Goal: Task Accomplishment & Management: Use online tool/utility

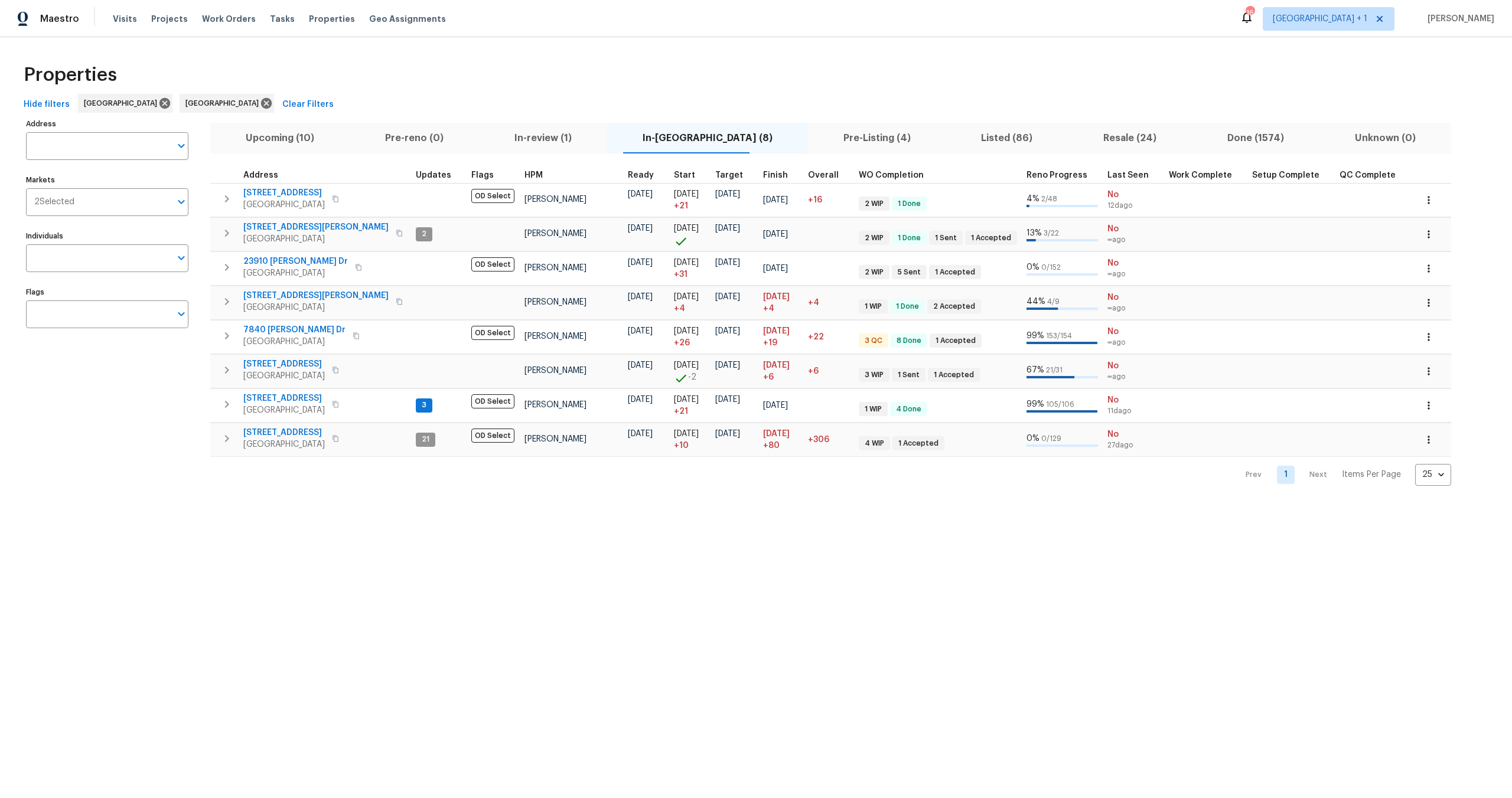
click at [482, 73] on div "Properties" at bounding box center [756, 75] width 1475 height 38
click at [280, 505] on html "Maestro Visits Projects Work Orders Tasks Properties Geo Assignments 15 Los Ang…" at bounding box center [756, 252] width 1512 height 505
click at [532, 74] on div "Properties" at bounding box center [756, 75] width 1475 height 38
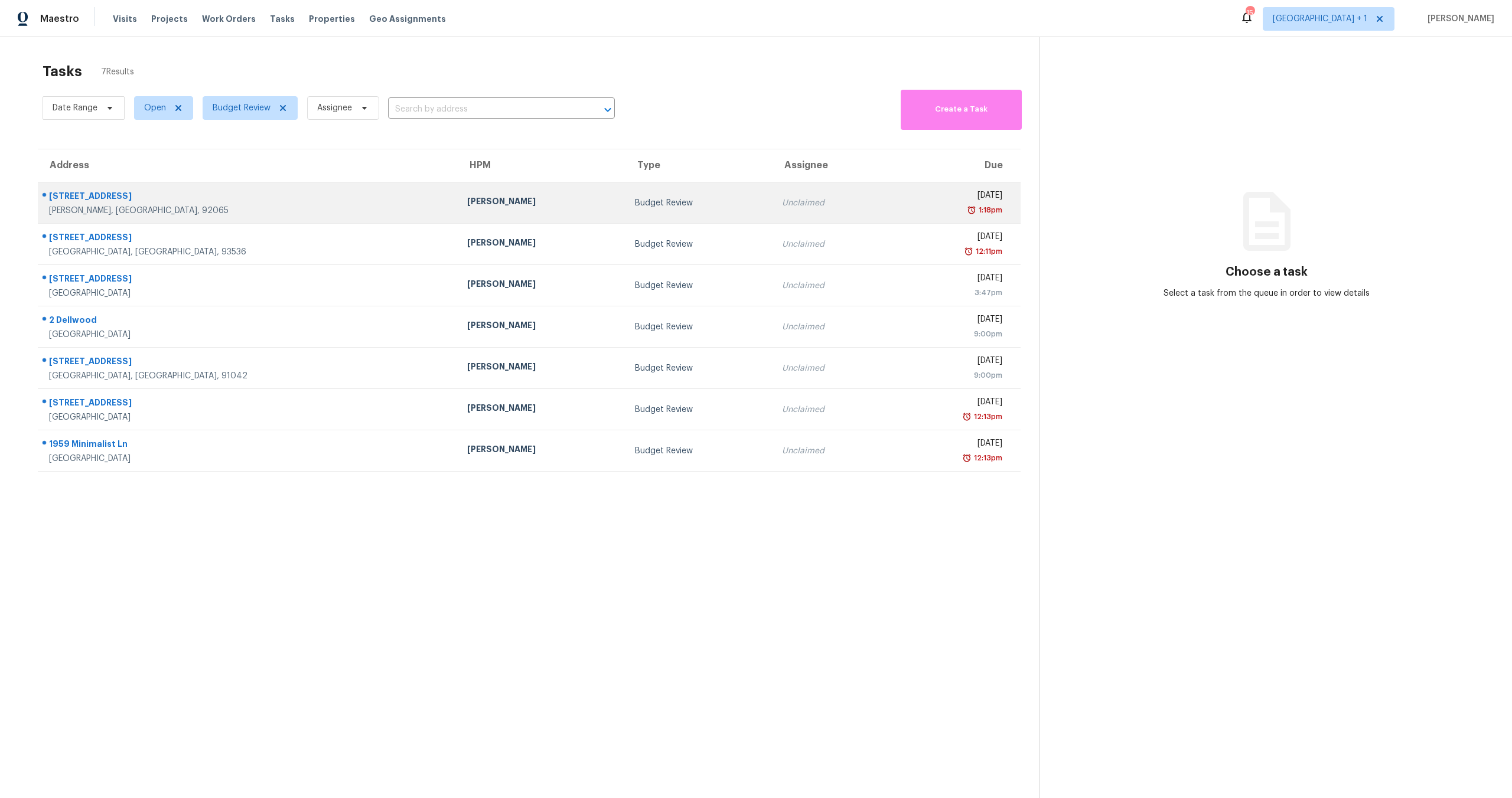
click at [481, 197] on div "[PERSON_NAME]" at bounding box center [542, 203] width 149 height 15
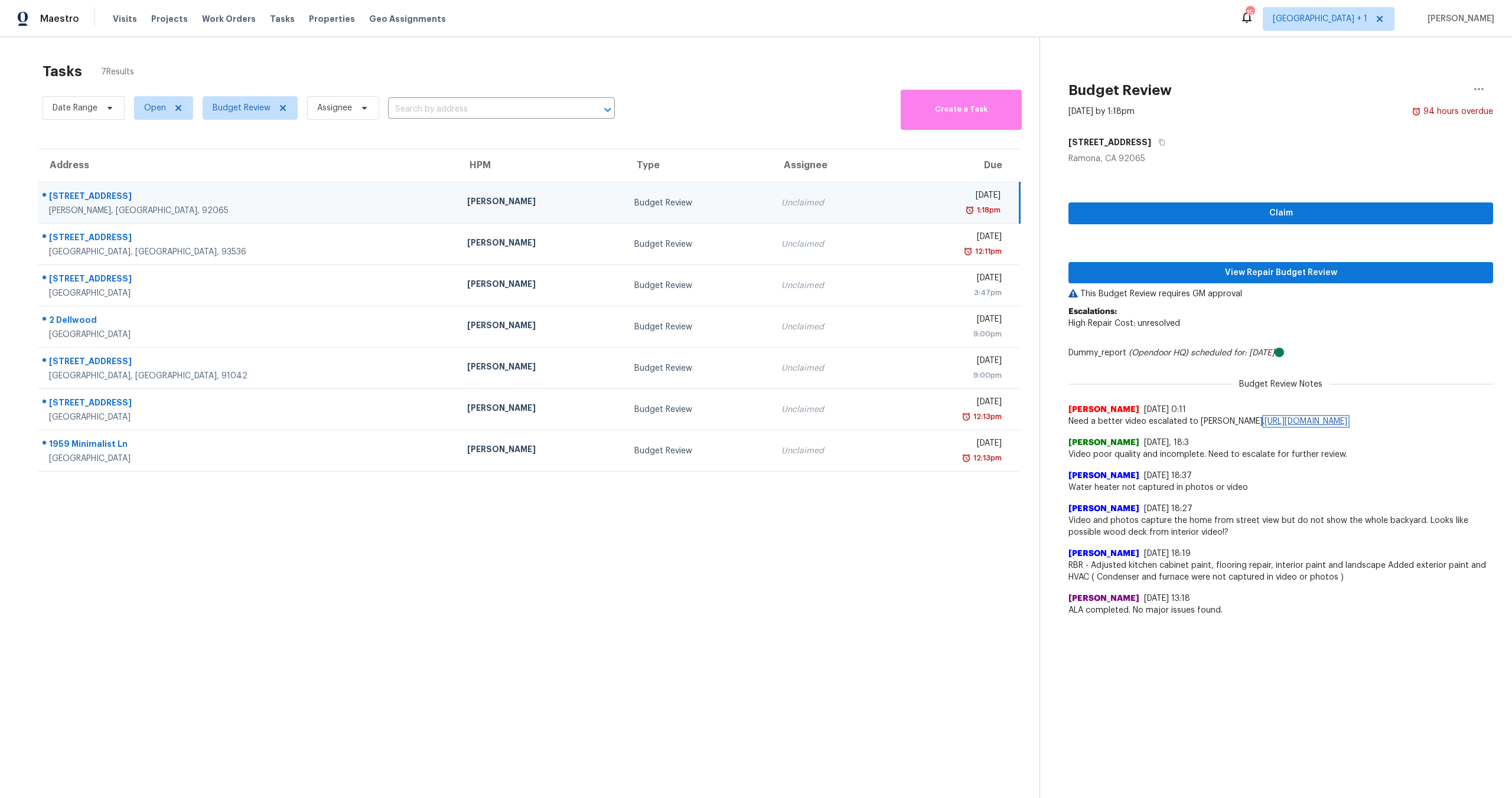
click at [1332, 426] on link "[URL][DOMAIN_NAME]" at bounding box center [1306, 422] width 83 height 8
click at [213, 62] on div "Tasks 7 Results" at bounding box center [541, 71] width 997 height 31
click at [217, 19] on span "Work Orders" at bounding box center [228, 18] width 54 height 12
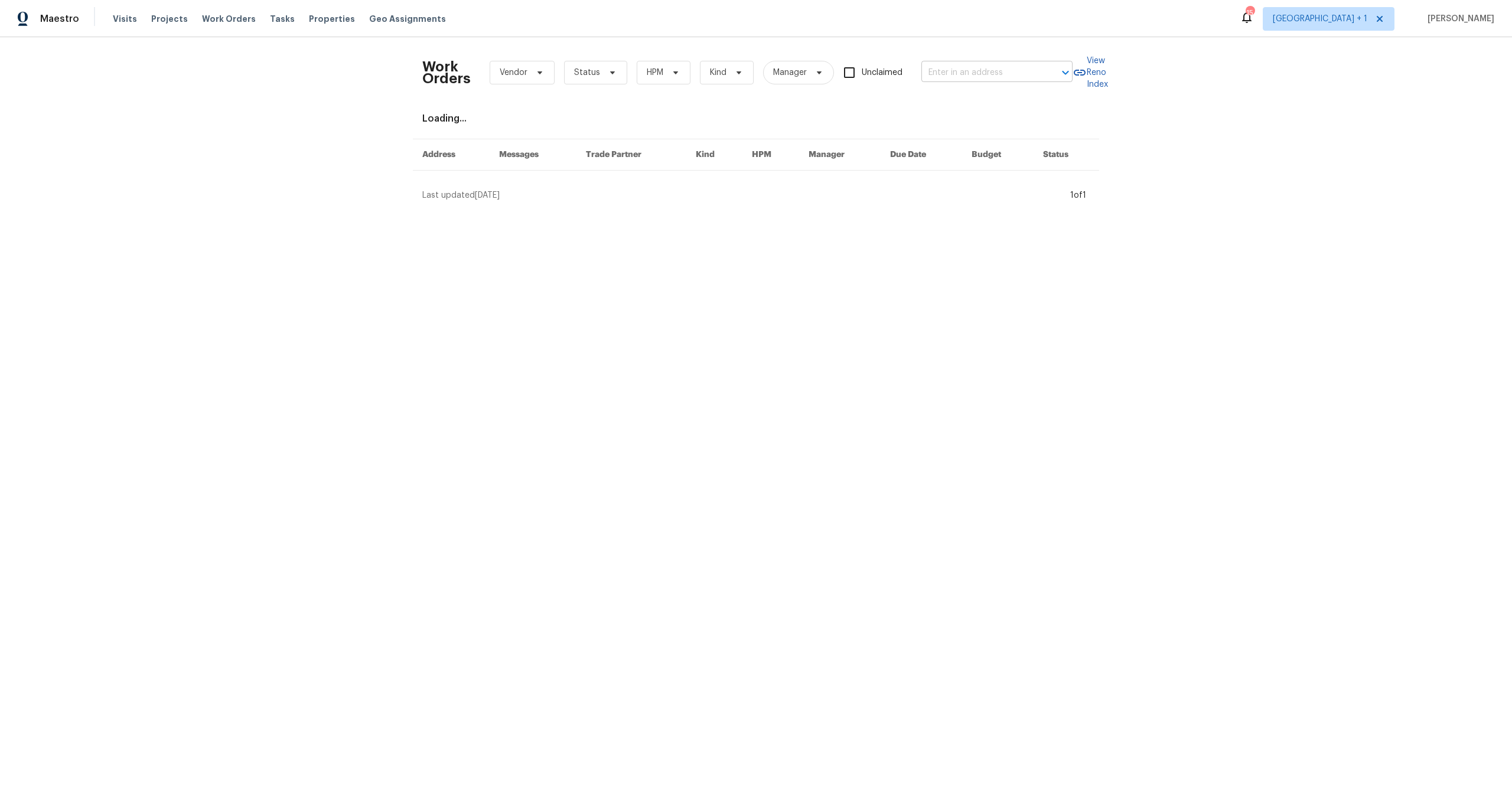
click at [963, 74] on input "text" at bounding box center [981, 73] width 118 height 18
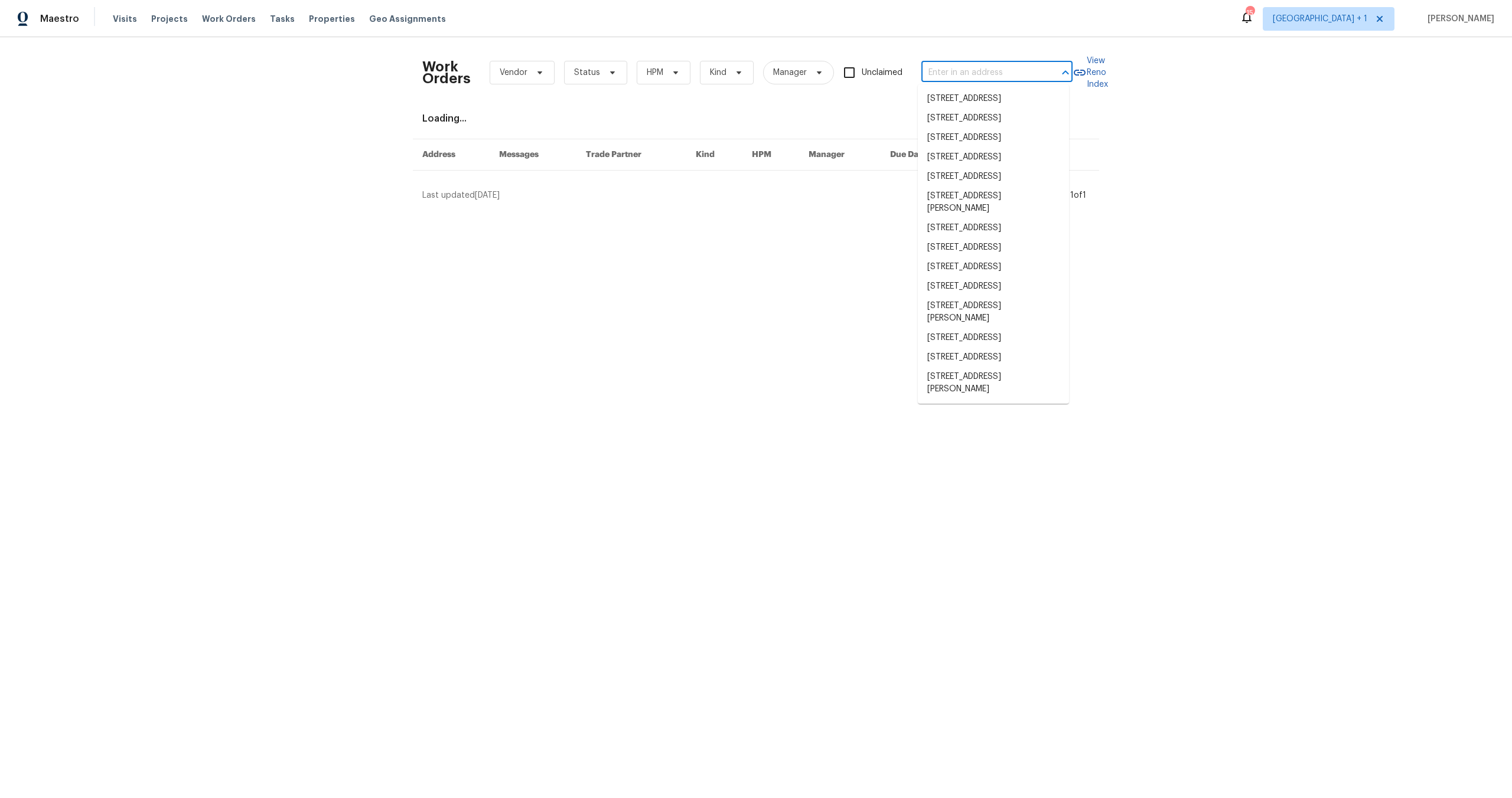
type input "l"
type input "ke"
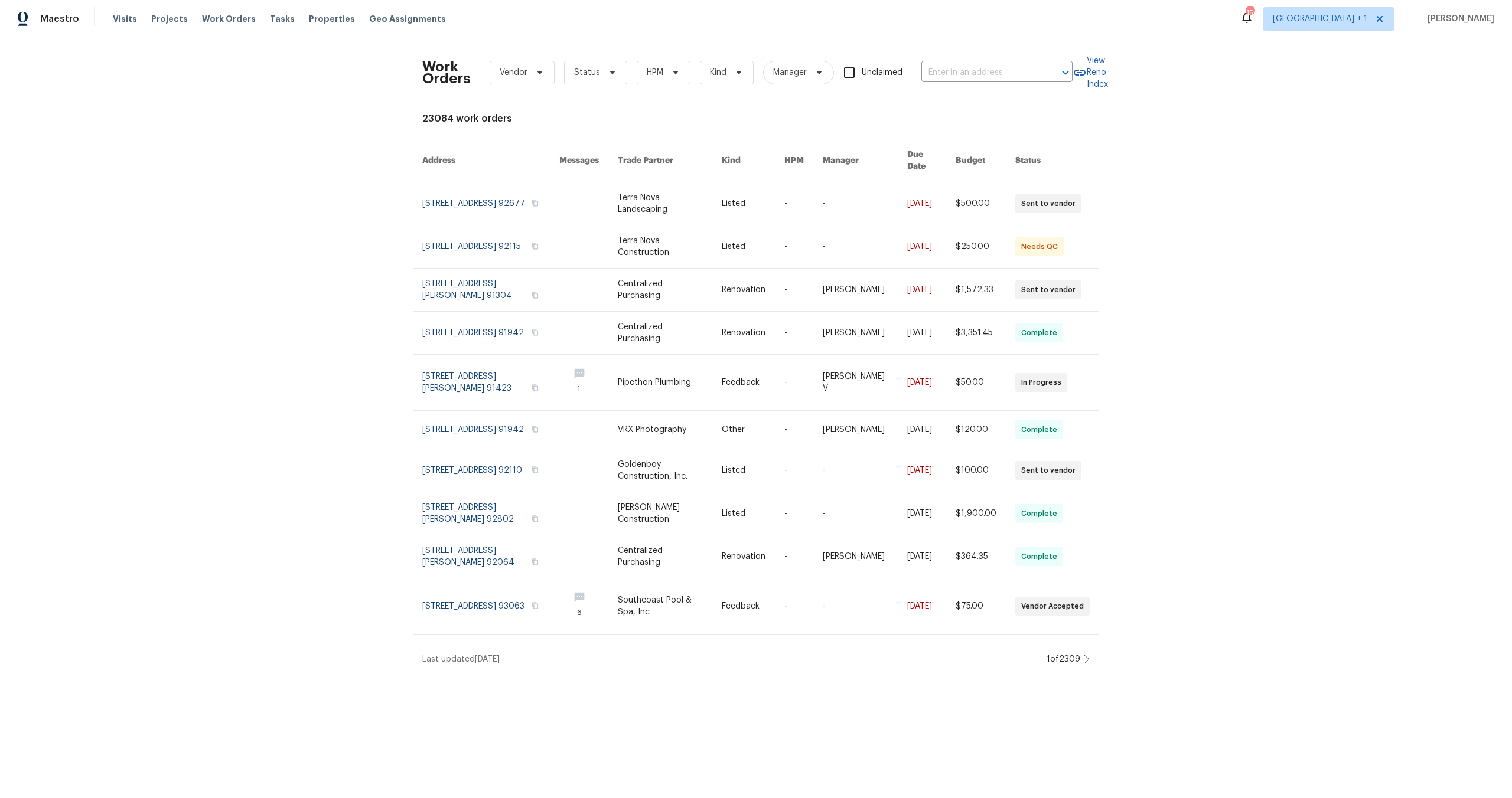
click at [1348, 325] on div "Work Orders Vendor Status HPM Kind Manager Unclaimed ​ View Reno Index 23084 wo…" at bounding box center [756, 356] width 1512 height 638
click at [221, 227] on div "Work Orders Vendor Status HPM Kind Manager Unclaimed ​ View Reno Index 23084 wo…" at bounding box center [756, 356] width 1512 height 638
click at [245, 22] on div "Visits Projects Work Orders Tasks Properties Geo Assignments" at bounding box center [286, 18] width 347 height 24
click at [242, 22] on span "Work Orders" at bounding box center [228, 18] width 54 height 12
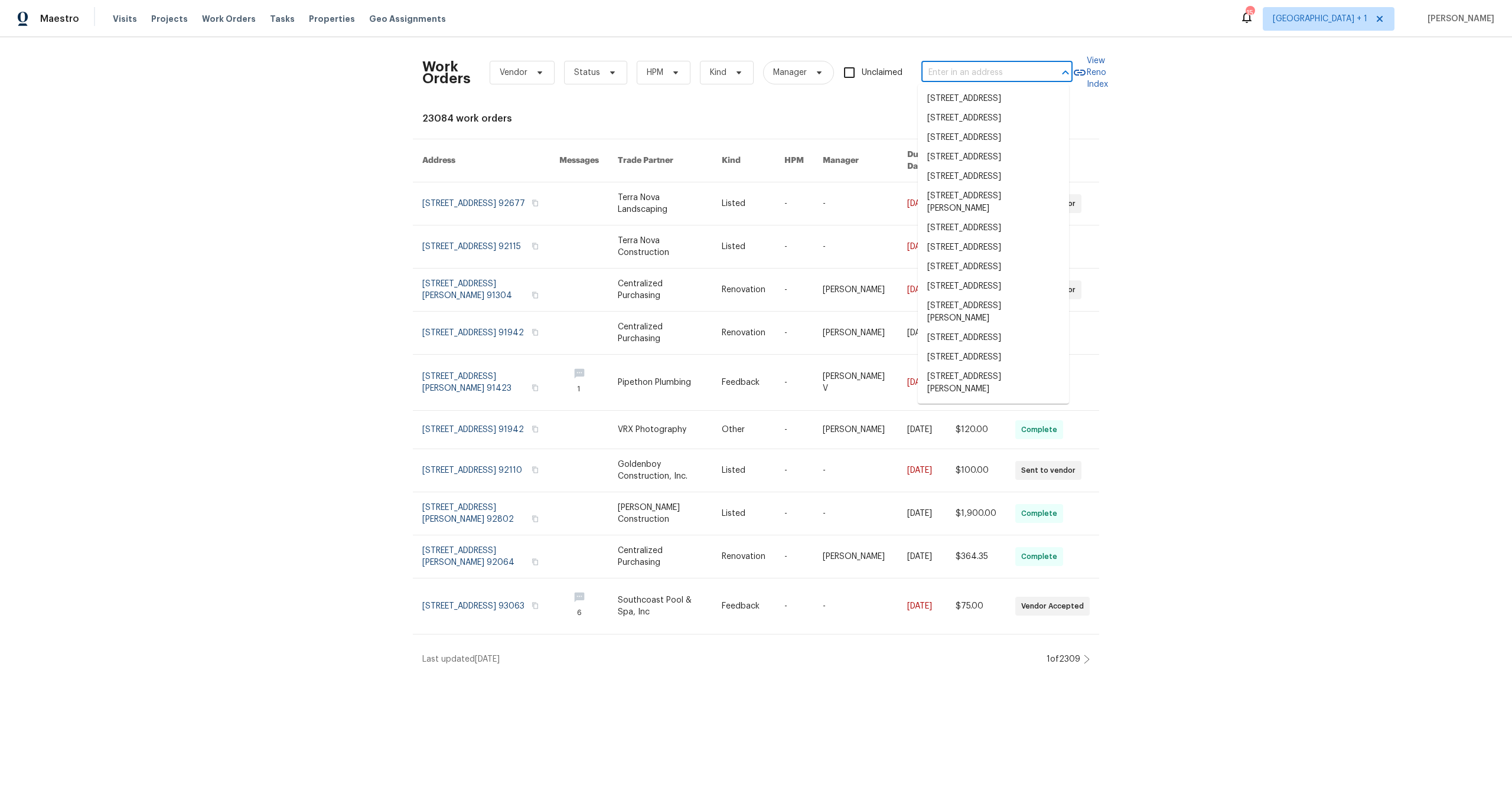
click at [1000, 75] on input "text" at bounding box center [981, 73] width 118 height 18
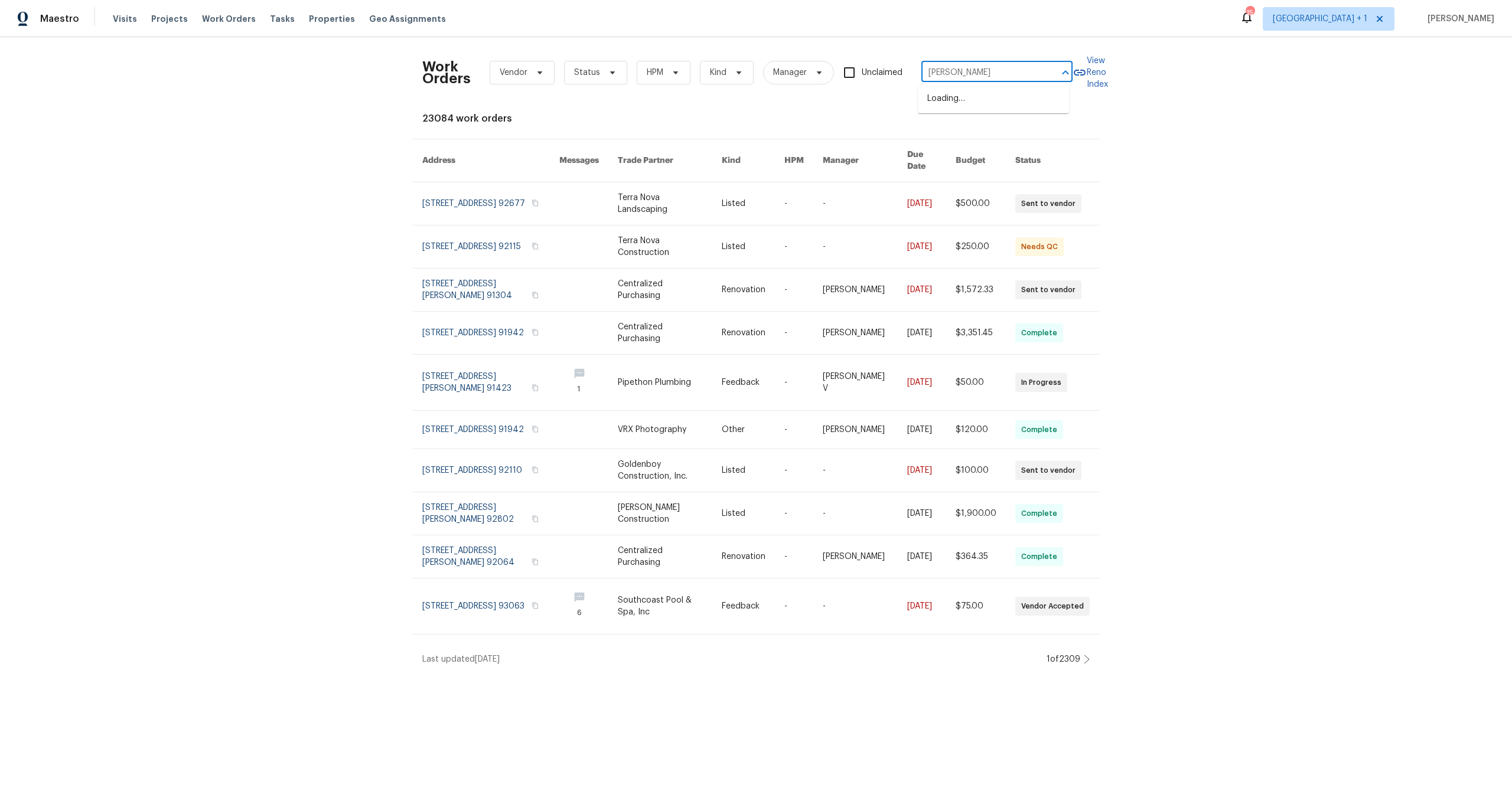
type input "kello"
click at [1001, 134] on li "[STREET_ADDRESS][PERSON_NAME][PERSON_NAME]" at bounding box center [994, 137] width 152 height 32
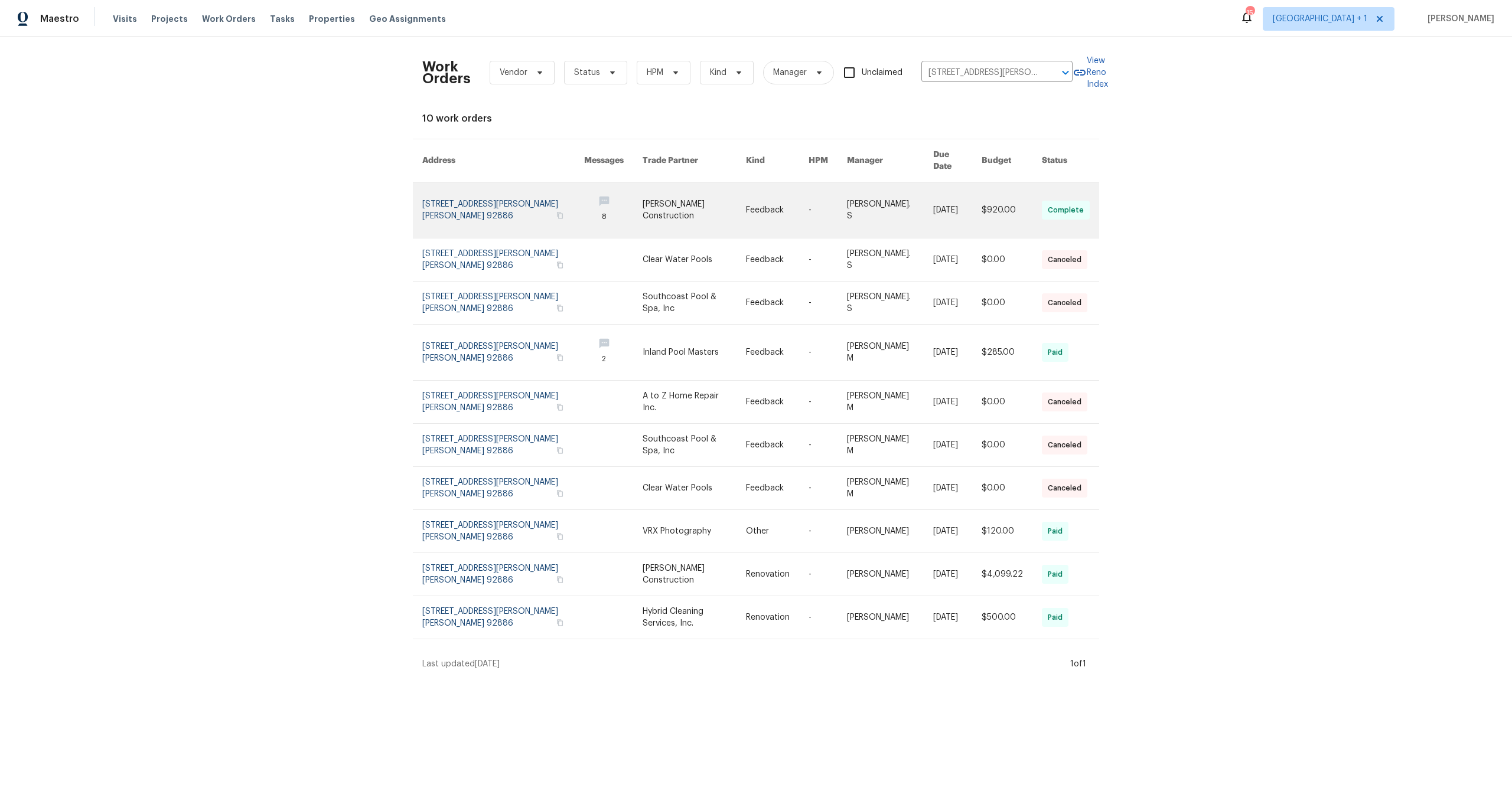
click at [432, 214] on link at bounding box center [504, 211] width 162 height 56
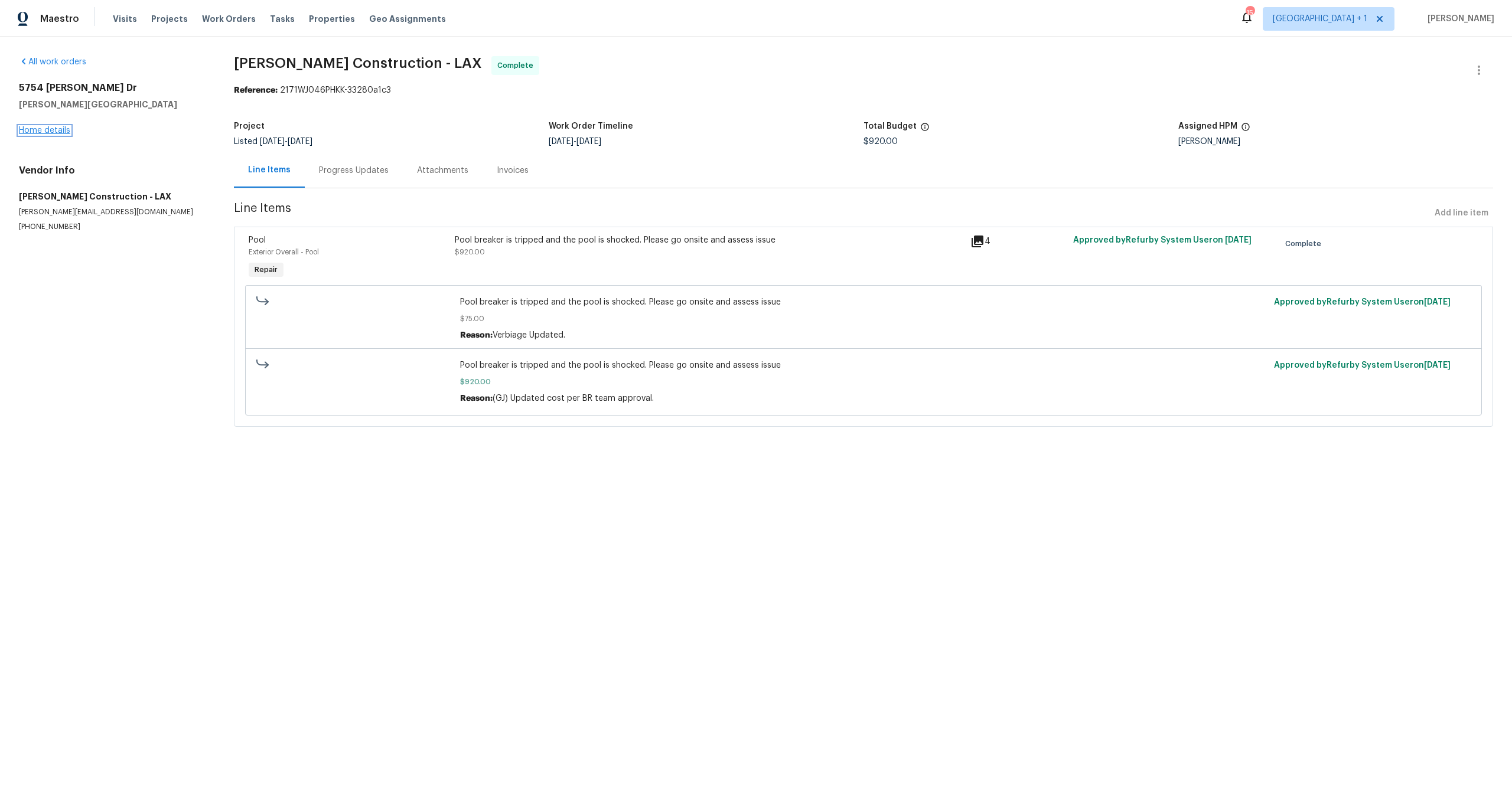
click at [46, 130] on link "Home details" at bounding box center [45, 130] width 52 height 8
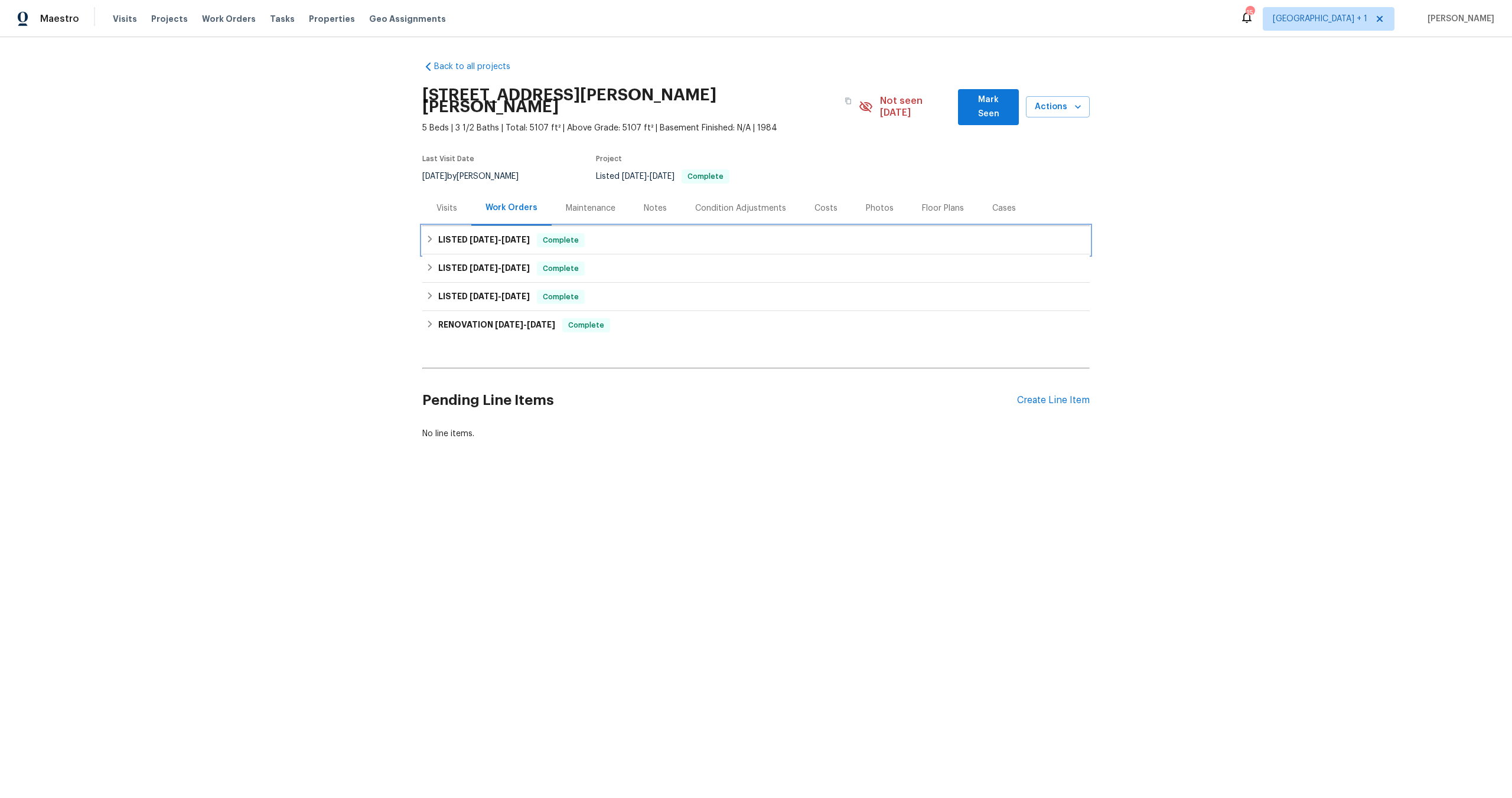
click at [480, 236] on span "[DATE]" at bounding box center [484, 240] width 29 height 8
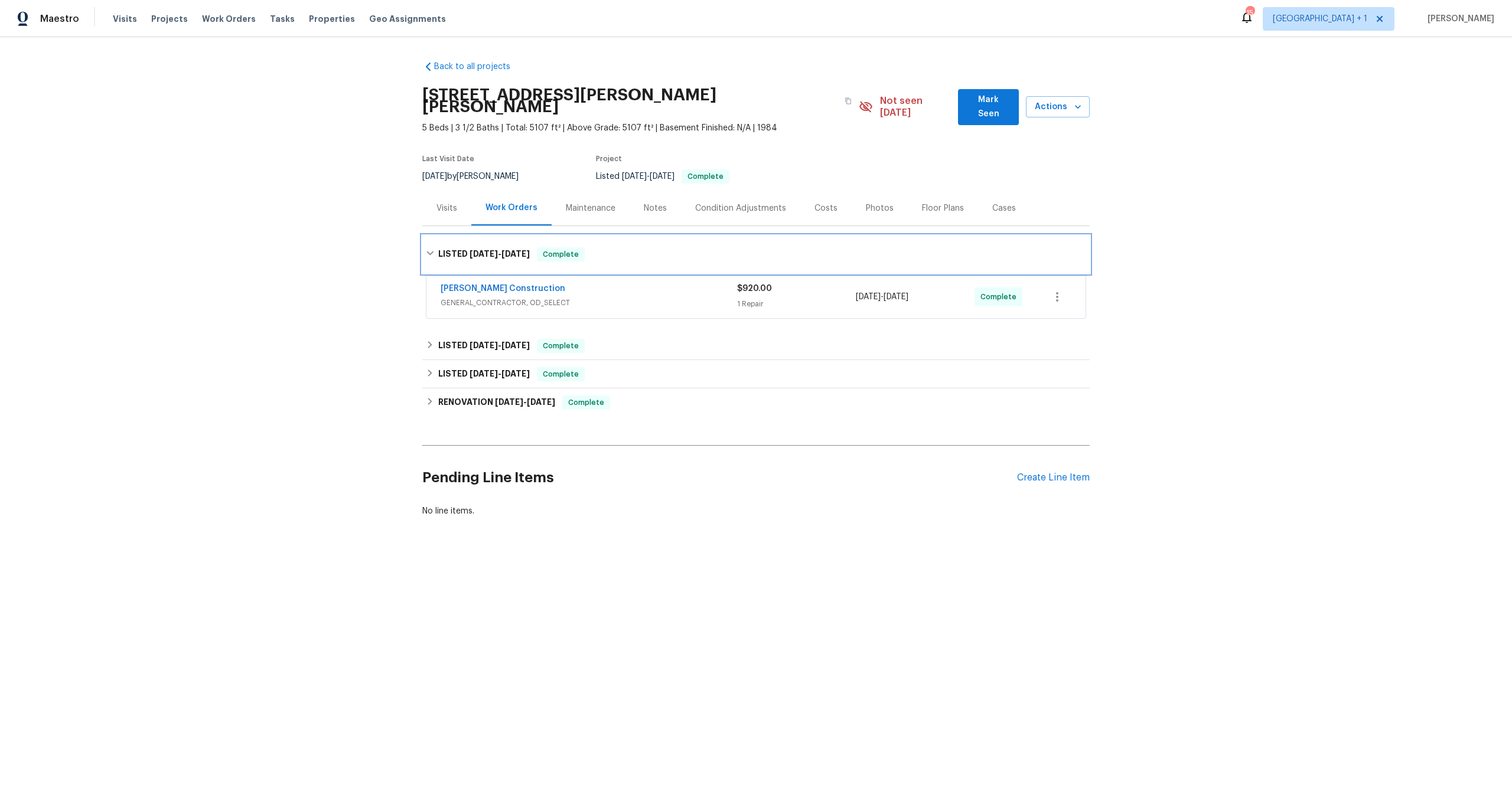
click at [470, 250] on span "[DATE]" at bounding box center [484, 254] width 29 height 8
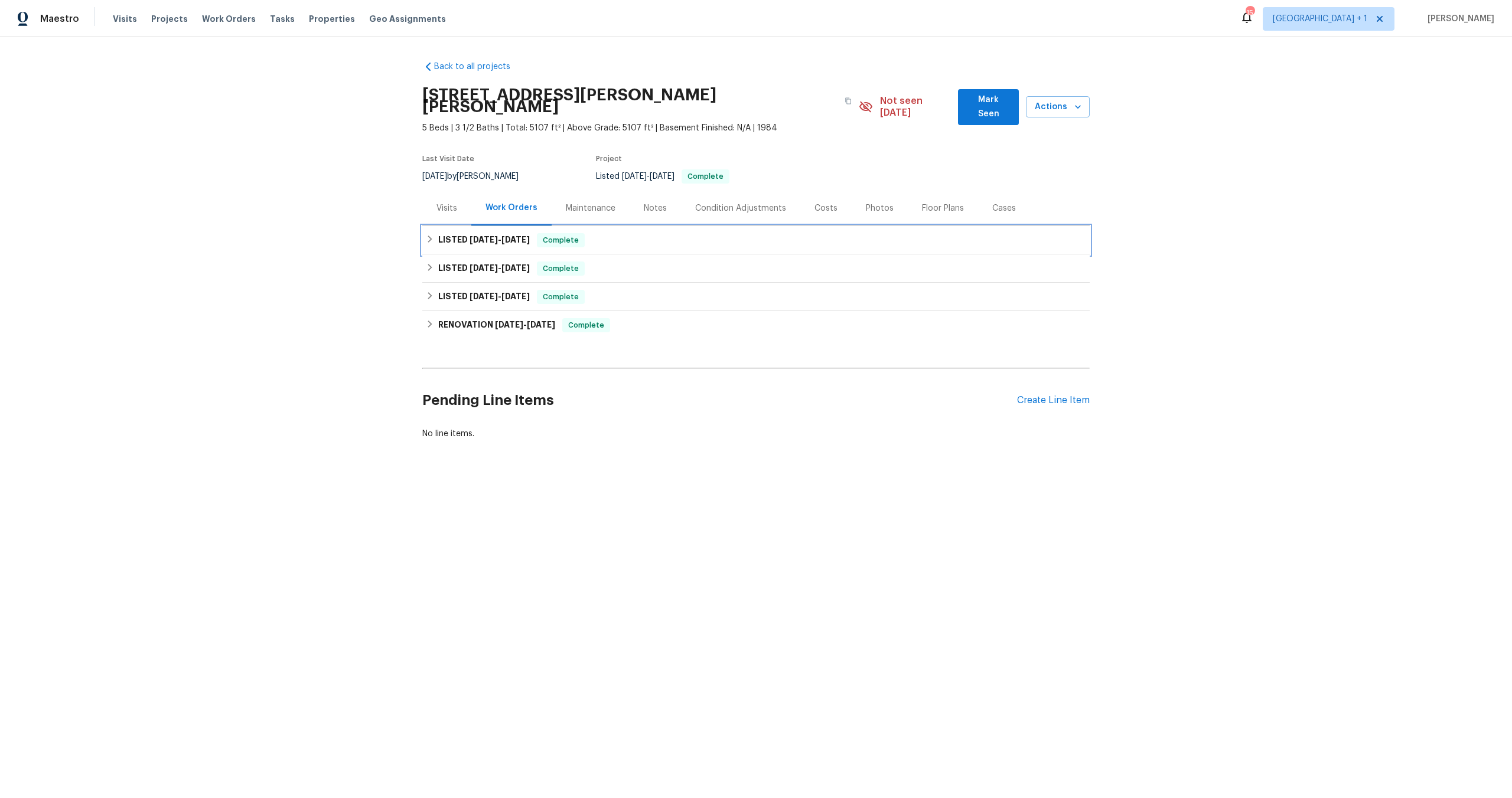
click at [499, 233] on h6 "LISTED [DATE] - [DATE]" at bounding box center [484, 240] width 92 height 14
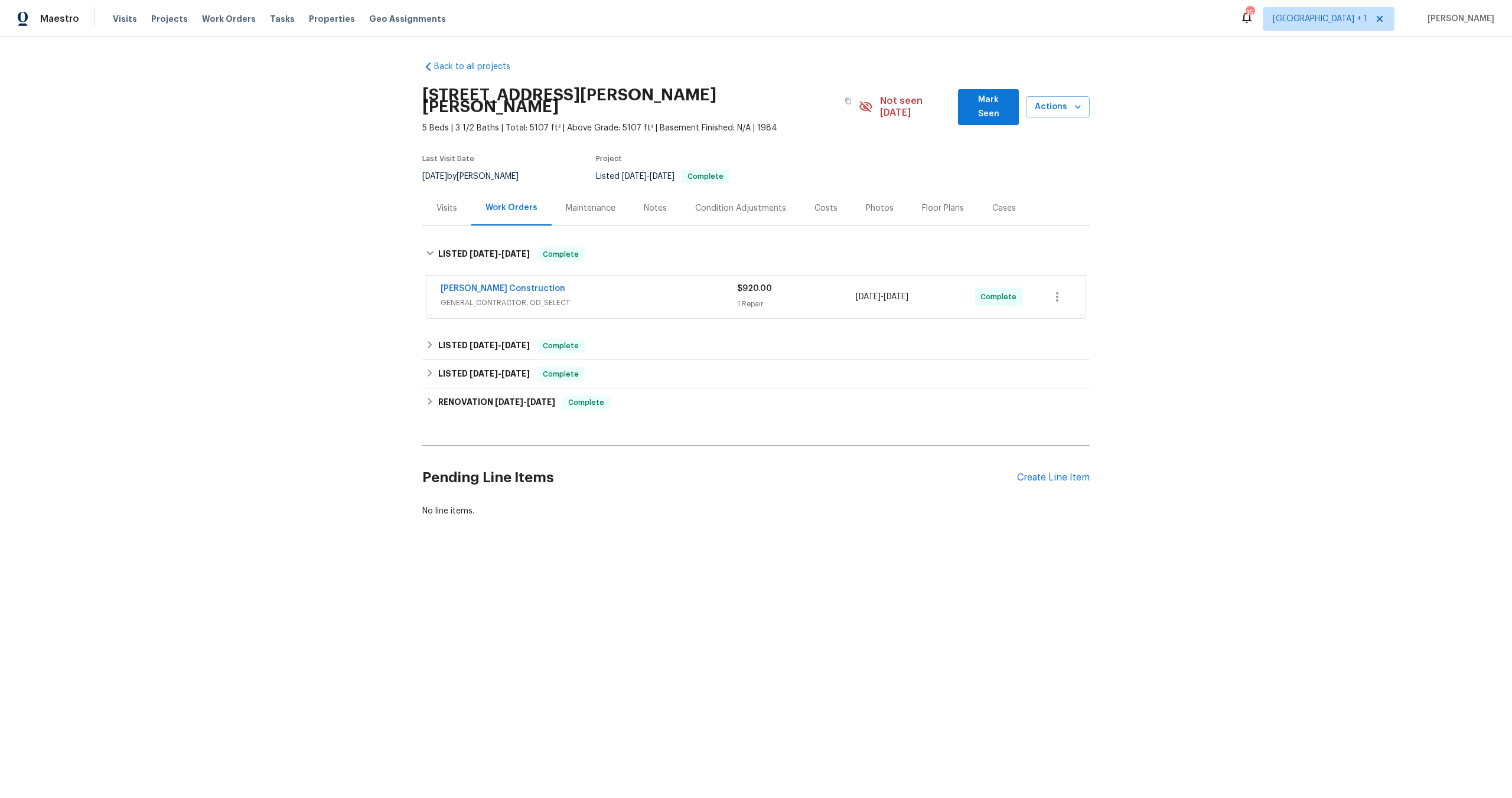
click at [662, 310] on div "[PERSON_NAME] Construction GENERAL_CONTRACTOR, OD_SELECT $920.00 1 Repair [DATE…" at bounding box center [756, 297] width 667 height 49
click at [669, 297] on span "GENERAL_CONTRACTOR, OD_SELECT" at bounding box center [588, 302] width 296 height 12
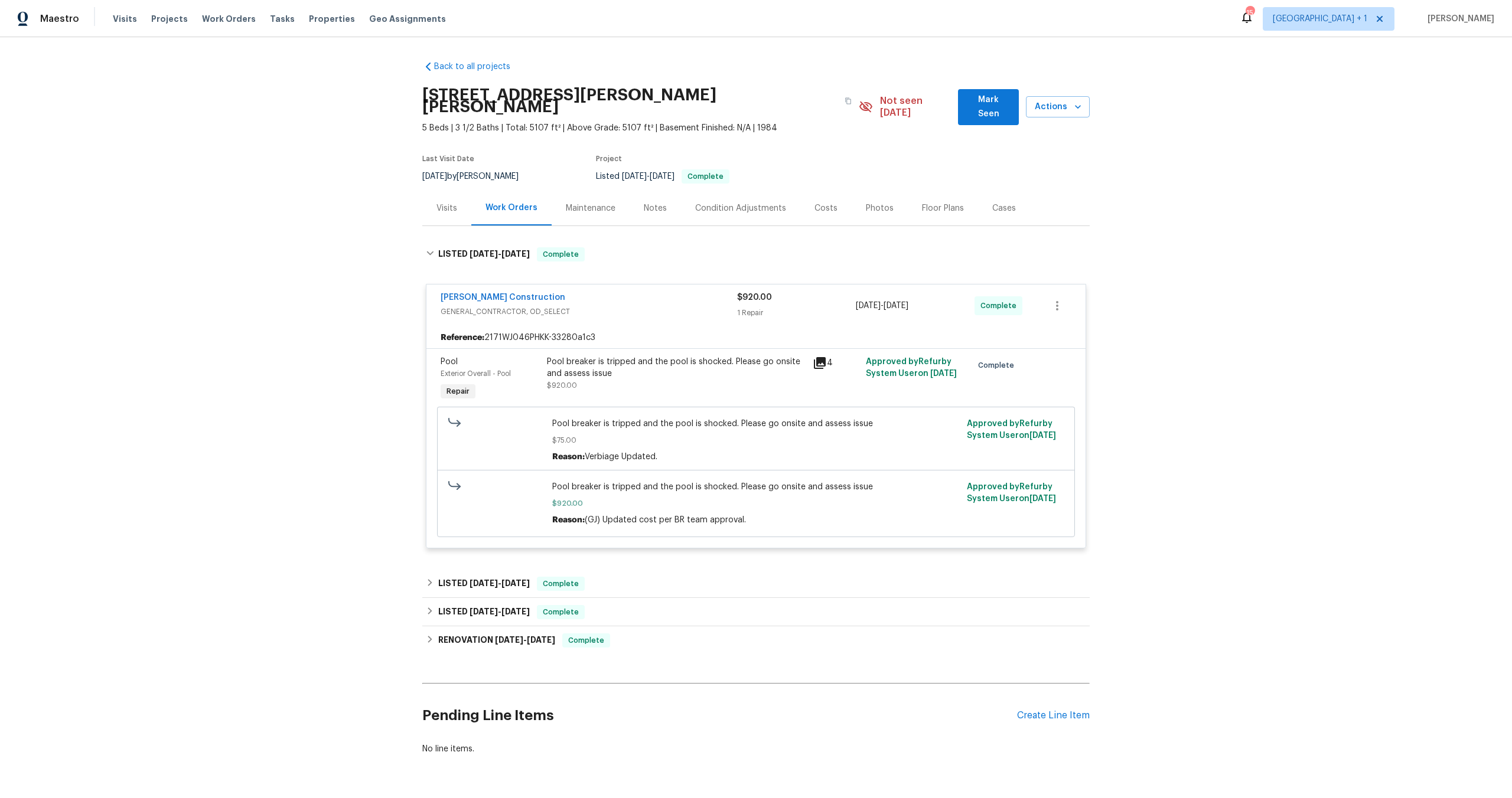
click at [814, 357] on icon at bounding box center [820, 363] width 12 height 12
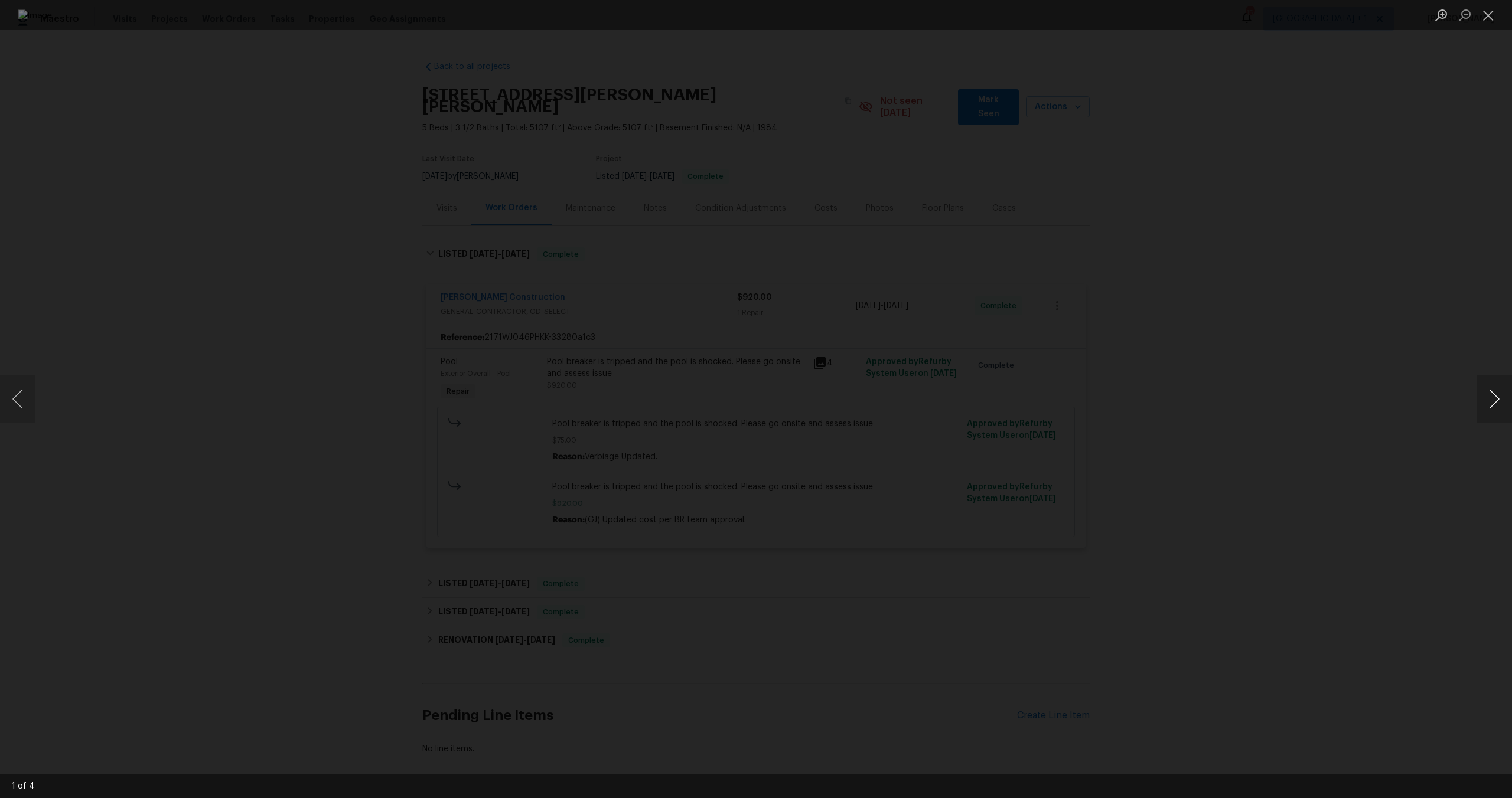
drag, startPoint x: 1498, startPoint y: 372, endPoint x: 1502, endPoint y: 394, distance: 22.4
click at [1500, 377] on div "1 of 4" at bounding box center [756, 399] width 1512 height 798
click at [1502, 394] on button "Next image" at bounding box center [1494, 399] width 35 height 48
click at [1497, 413] on button "Next image" at bounding box center [1494, 399] width 35 height 48
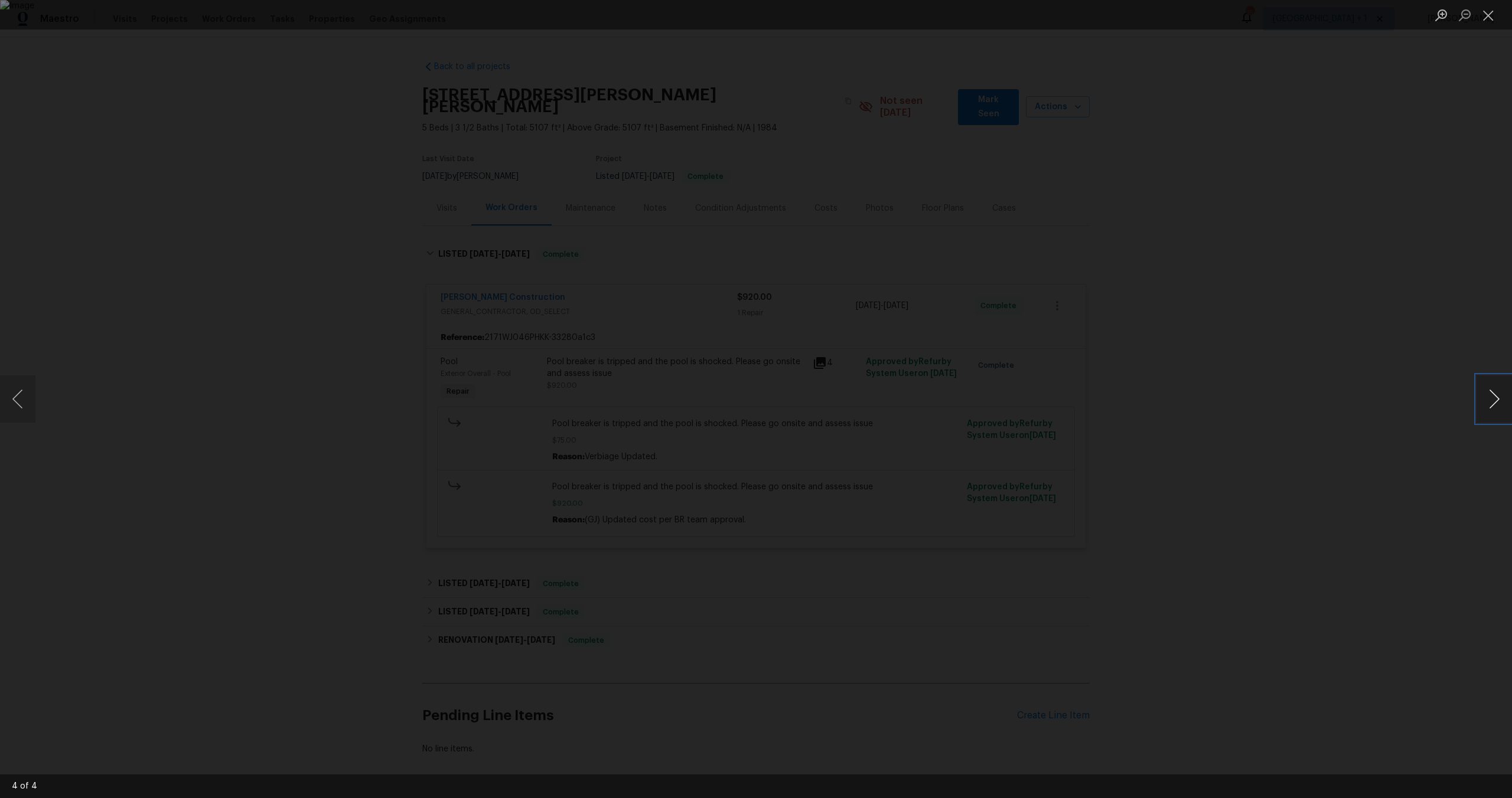
click at [1498, 414] on button "Next image" at bounding box center [1494, 399] width 35 height 48
click at [137, 404] on div "Lightbox" at bounding box center [756, 399] width 1512 height 798
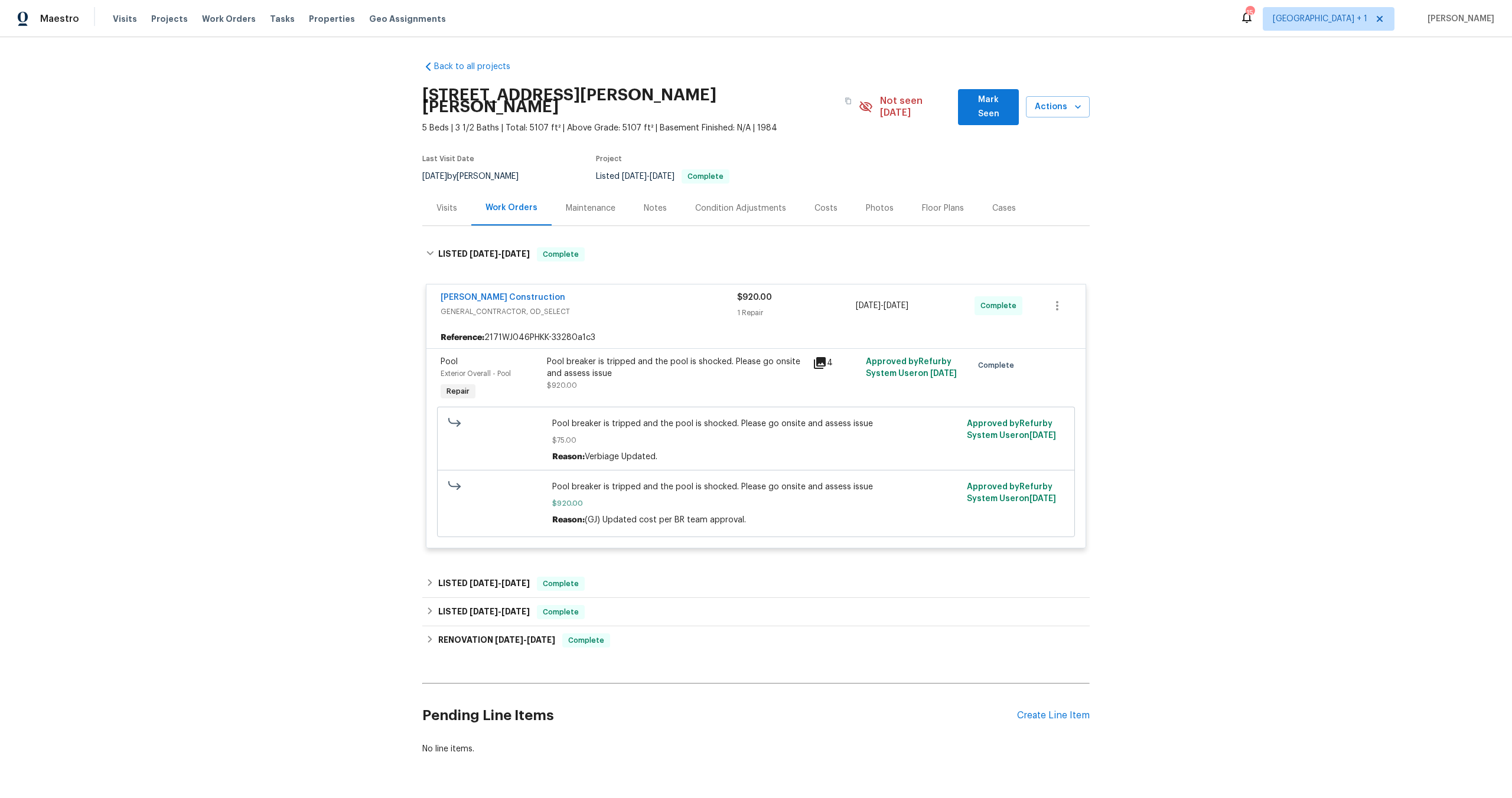
click at [1353, 409] on div "Back to all projects [STREET_ADDRESS][PERSON_NAME][PERSON_NAME] 5 Beds | 3 1/2 …" at bounding box center [756, 418] width 1512 height 761
click at [173, 236] on div "Back to all projects [STREET_ADDRESS][PERSON_NAME][PERSON_NAME] 5 Beds | 3 1/2 …" at bounding box center [756, 418] width 1512 height 761
click at [1379, 282] on div "Back to all projects [STREET_ADDRESS][PERSON_NAME][PERSON_NAME] 5 Beds | 3 1/2 …" at bounding box center [756, 418] width 1512 height 761
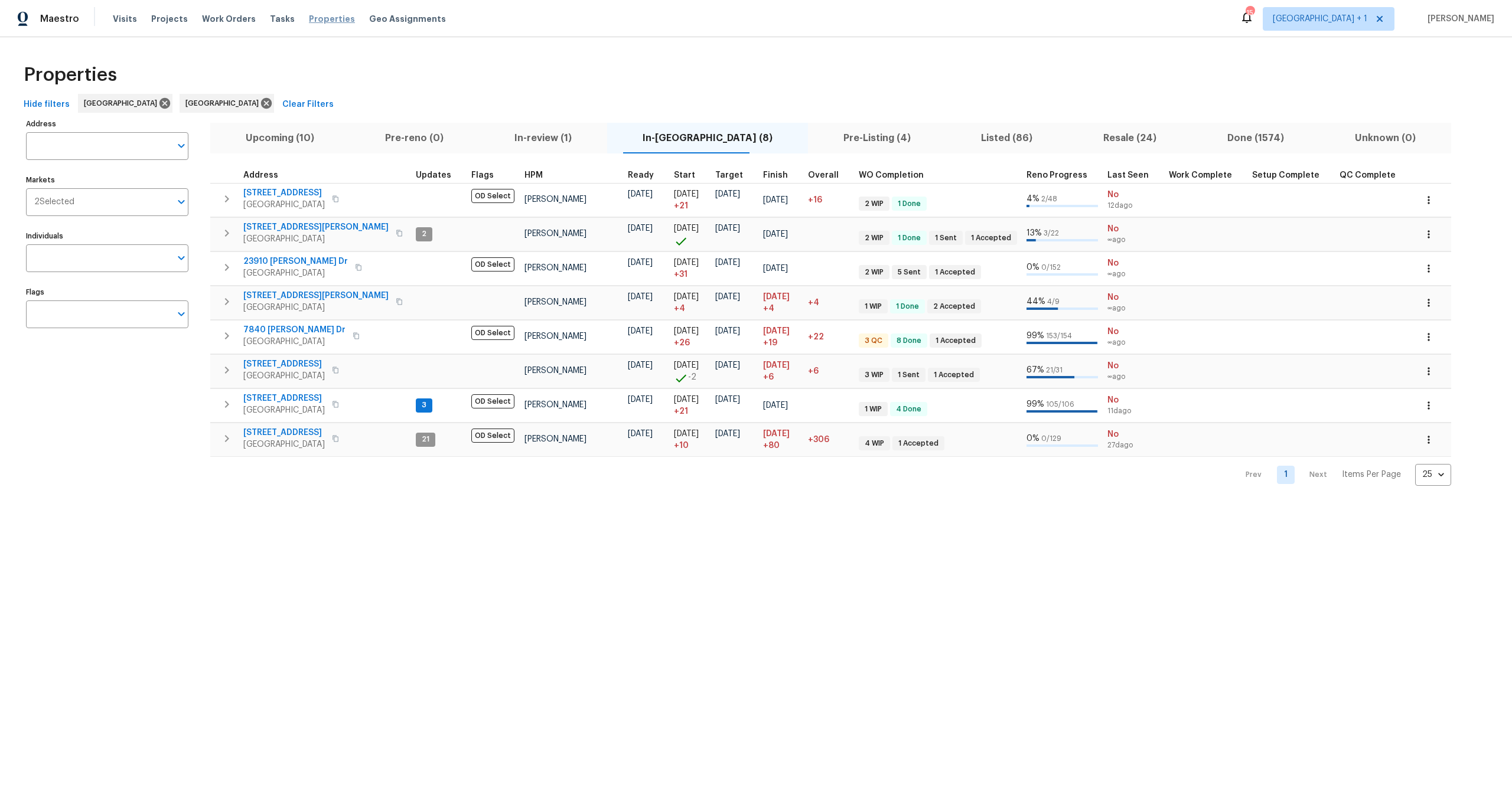
click at [317, 20] on span "Properties" at bounding box center [332, 18] width 46 height 12
click at [310, 133] on span "Upcoming (10)" at bounding box center [280, 138] width 125 height 16
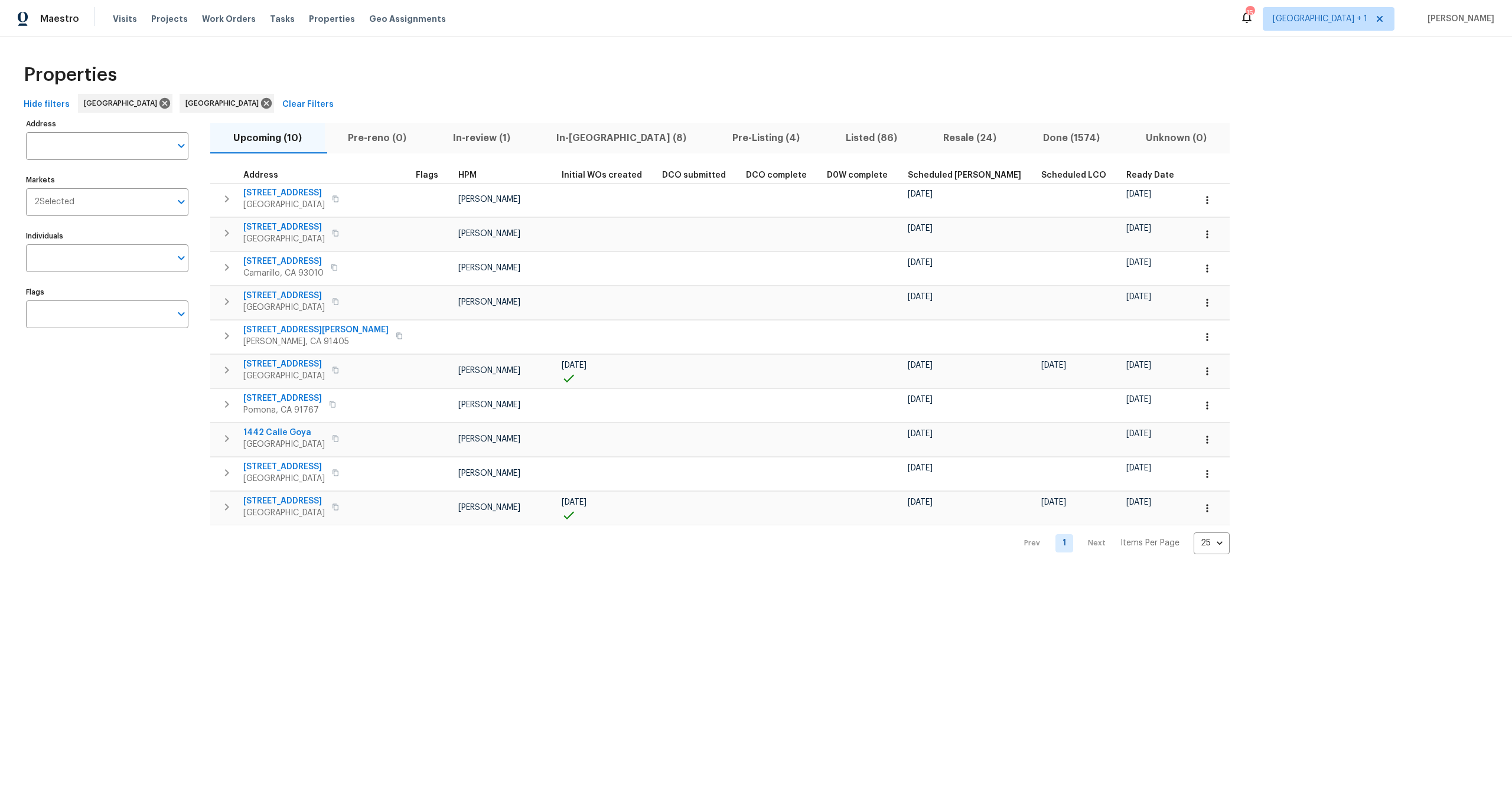
click at [598, 74] on div "Properties" at bounding box center [756, 75] width 1475 height 38
click at [463, 96] on div "Hide filters Los Angeles San Diego Clear Filters" at bounding box center [756, 105] width 1475 height 22
click at [521, 68] on div "Properties" at bounding box center [756, 75] width 1475 height 38
click at [233, 27] on div "Visits Projects Work Orders Tasks Properties Geo Assignments" at bounding box center [286, 18] width 347 height 24
click at [234, 22] on span "Work Orders" at bounding box center [228, 18] width 54 height 12
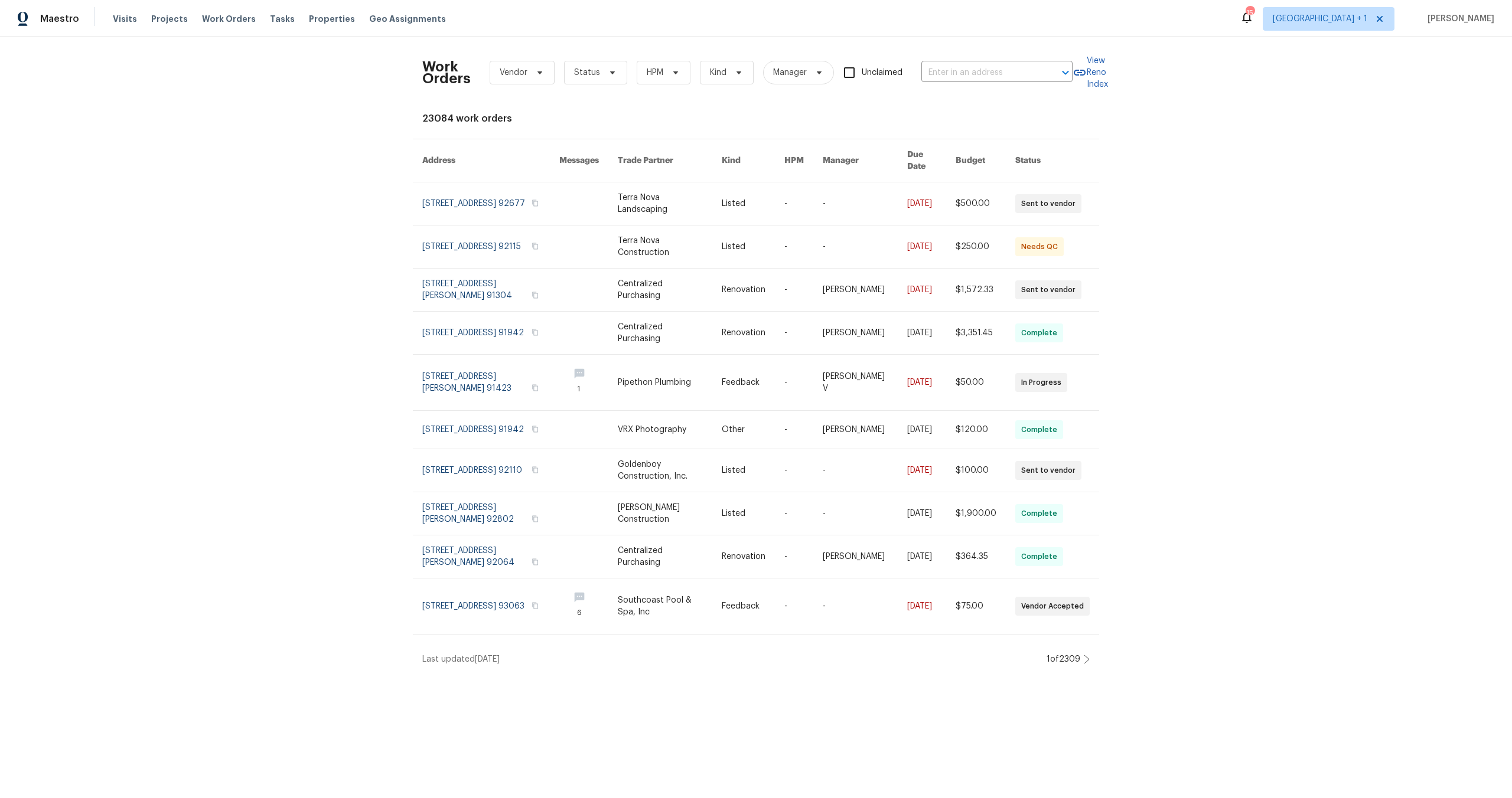
click at [1251, 424] on div "Work Orders Vendor Status HPM Kind Manager Unclaimed ​ View Reno Index 23084 wo…" at bounding box center [756, 356] width 1512 height 638
click at [256, 221] on div "Work Orders Vendor Status HPM Kind Manager Unclaimed ​ View Reno Index 23084 wo…" at bounding box center [756, 356] width 1512 height 638
click at [1383, 363] on div "Work Orders Vendor Status HPM Kind Manager Unclaimed ​ View Reno Index 23084 wo…" at bounding box center [756, 356] width 1512 height 638
click at [297, 272] on div "Work Orders Vendor Status HPM Kind Manager Unclaimed ​ View Reno Index 23084 wo…" at bounding box center [756, 356] width 1512 height 638
click at [220, 269] on div "Work Orders Vendor Status HPM Kind Manager Unclaimed ​ View Reno Index 23084 wo…" at bounding box center [756, 356] width 1512 height 638
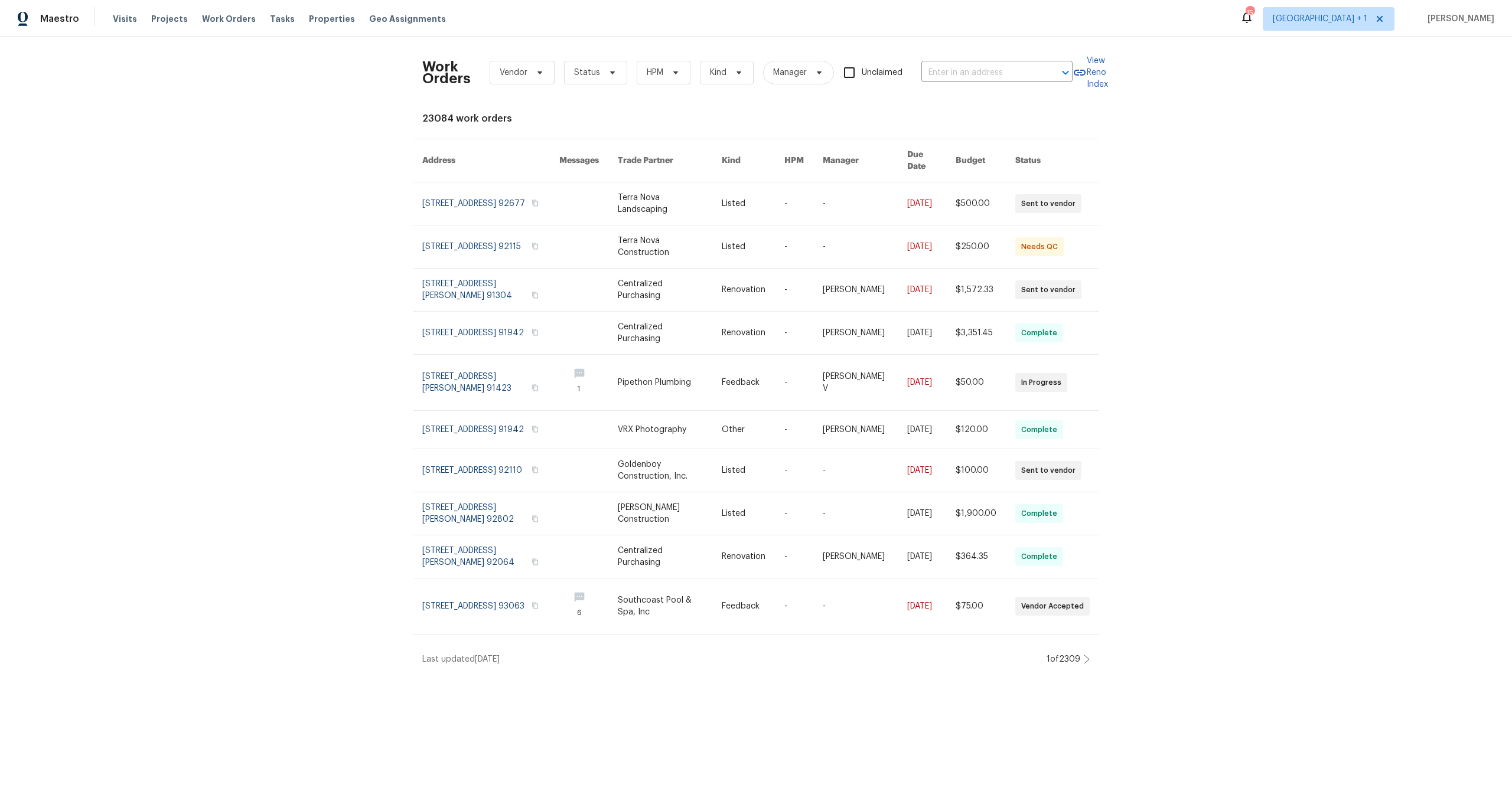
click at [1344, 294] on div "Work Orders Vendor Status HPM Kind Manager Unclaimed ​ View Reno Index 23084 wo…" at bounding box center [756, 356] width 1512 height 638
click at [1484, 332] on div "Work Orders Vendor Status HPM Kind Manager Unclaimed ​ View Reno Index 23084 wo…" at bounding box center [756, 356] width 1512 height 638
